Goal: Find specific page/section: Locate a particular part of the current website

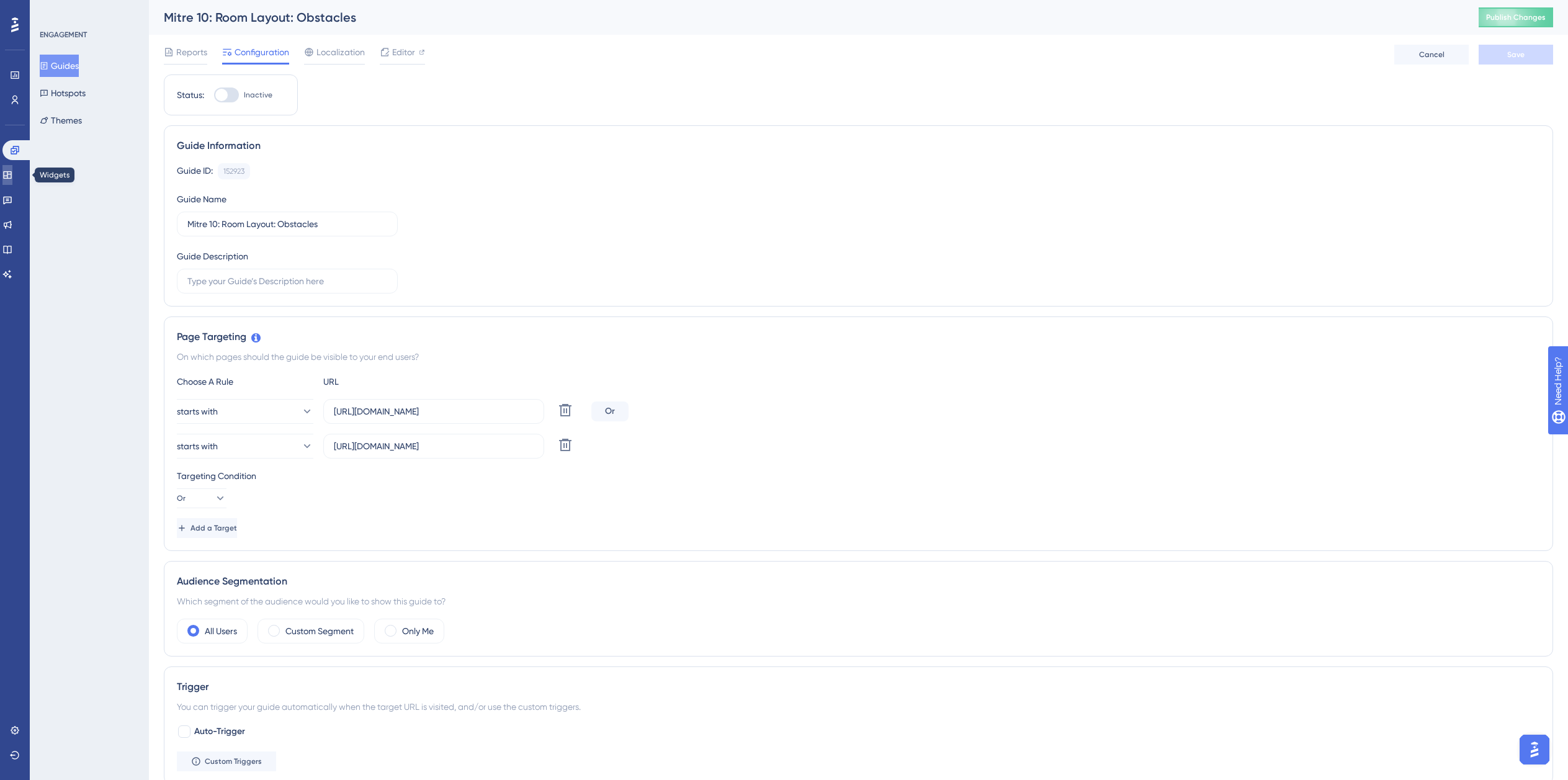
click at [9, 179] on link at bounding box center [7, 175] width 10 height 20
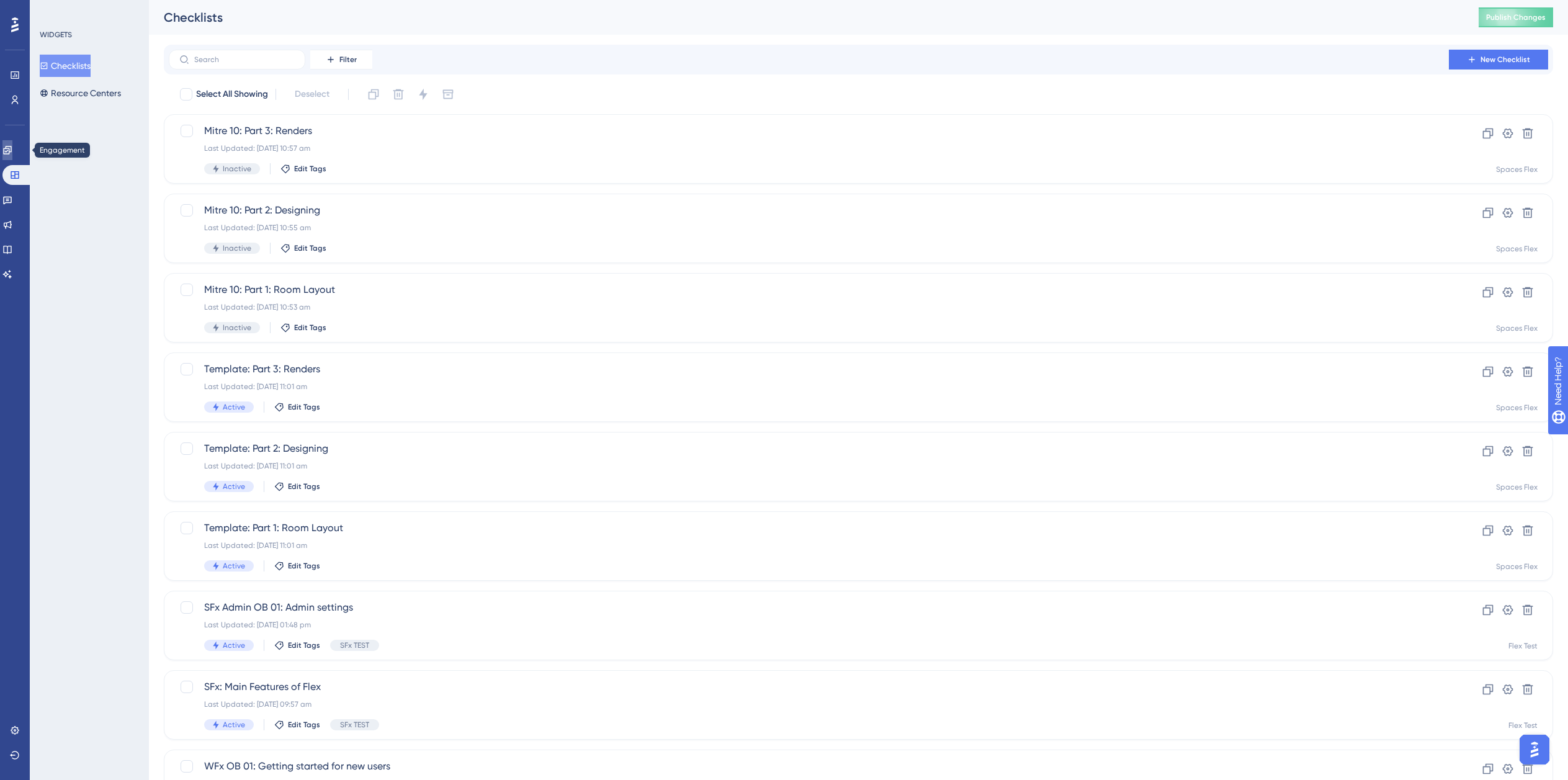
click at [8, 150] on link at bounding box center [7, 150] width 10 height 20
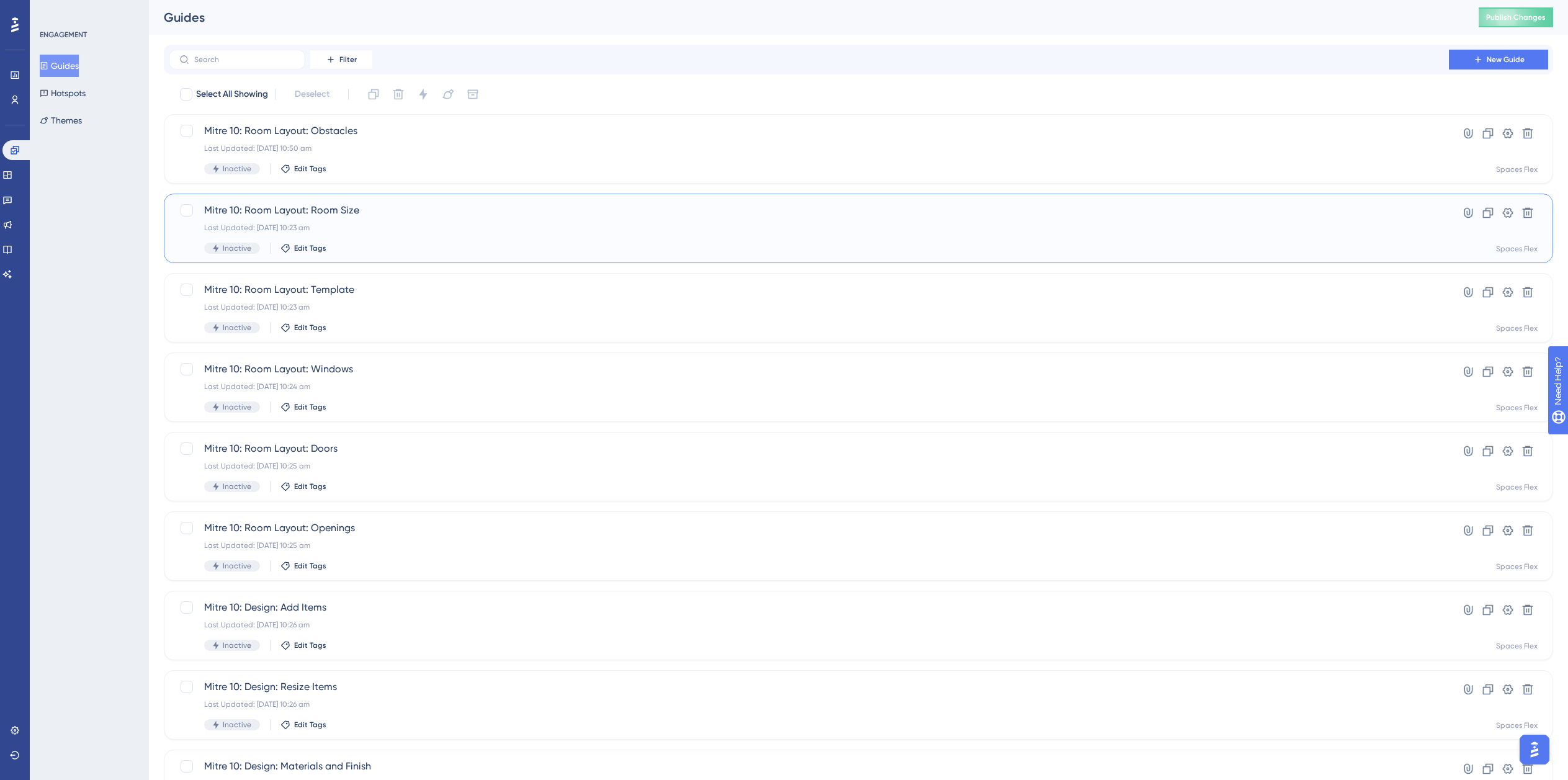
click at [353, 216] on span "Mitre 10: Room Layout: Room Size" at bounding box center [809, 210] width 1209 height 15
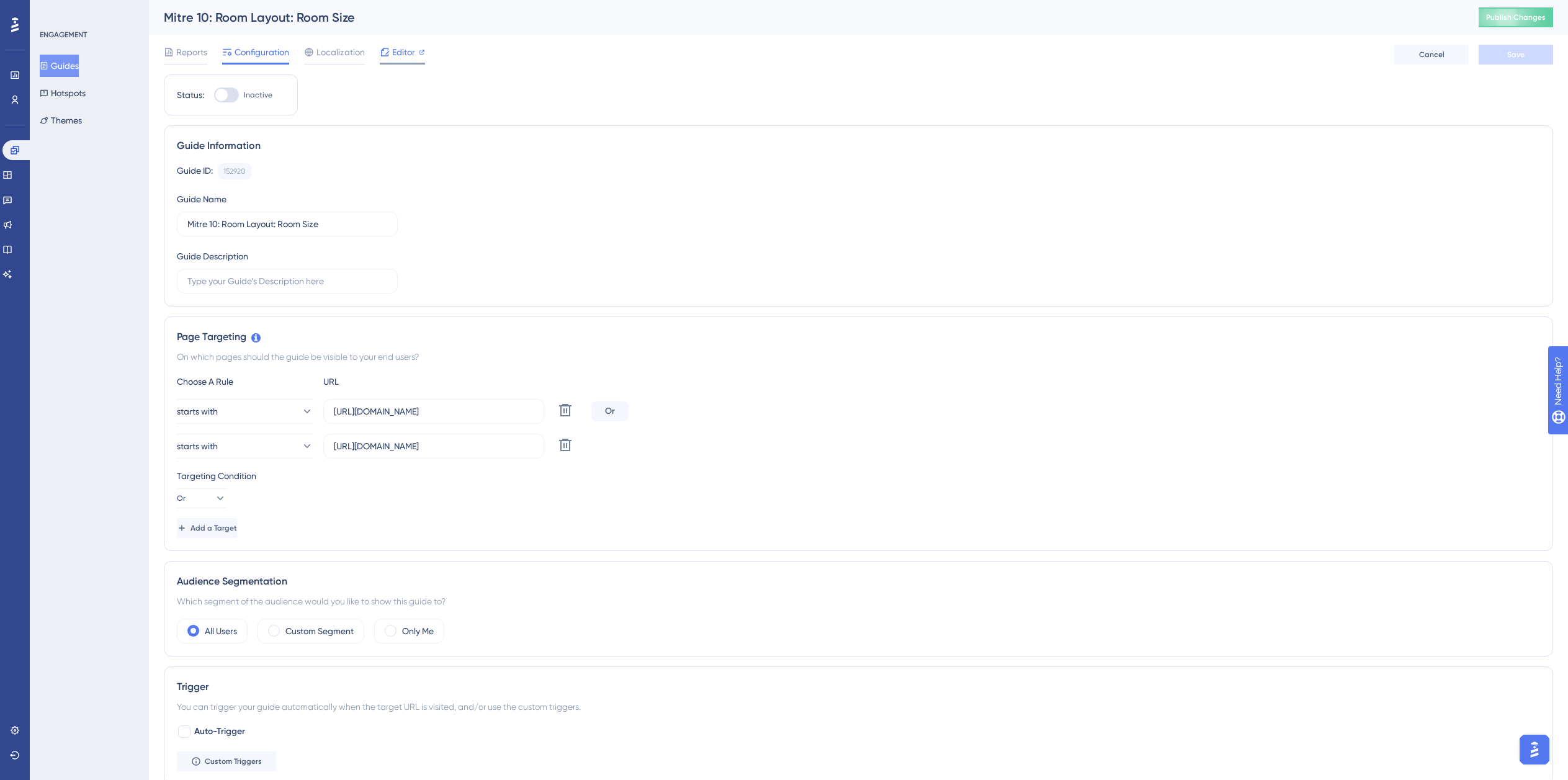
click at [397, 51] on span "Editor" at bounding box center [404, 52] width 23 height 15
